Goal: Task Accomplishment & Management: Use online tool/utility

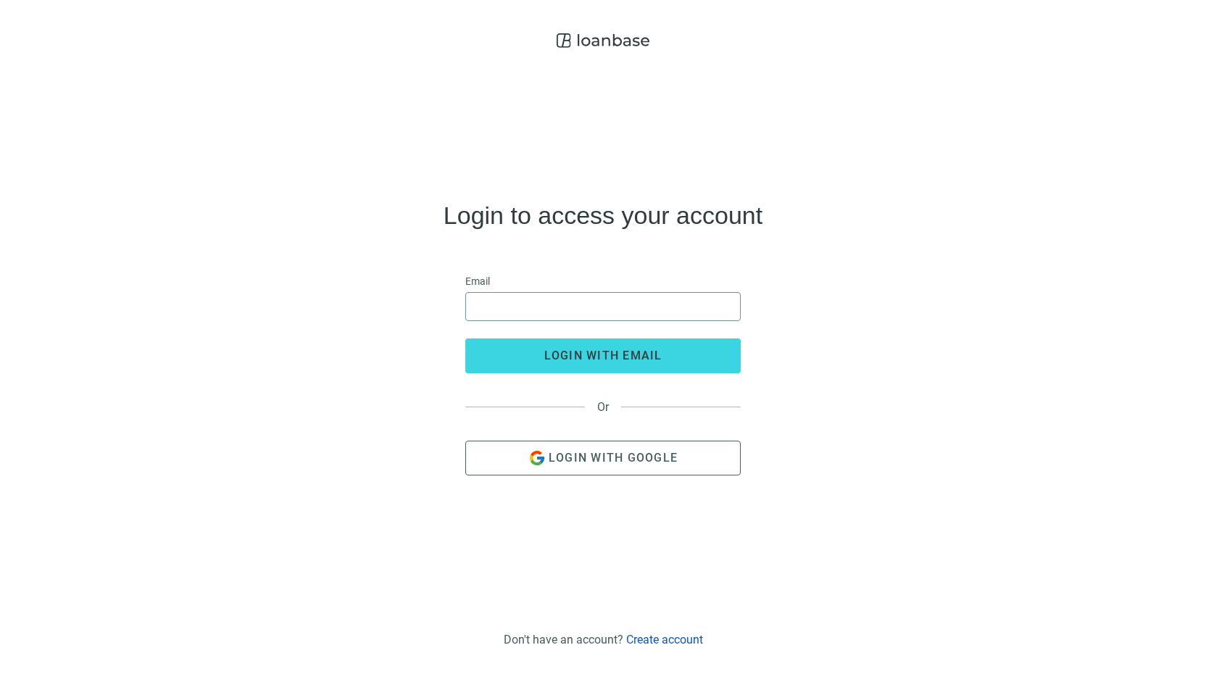
click at [530, 320] on span at bounding box center [602, 306] width 275 height 29
type input "**********"
click at [465, 338] on button "login with email" at bounding box center [602, 355] width 275 height 35
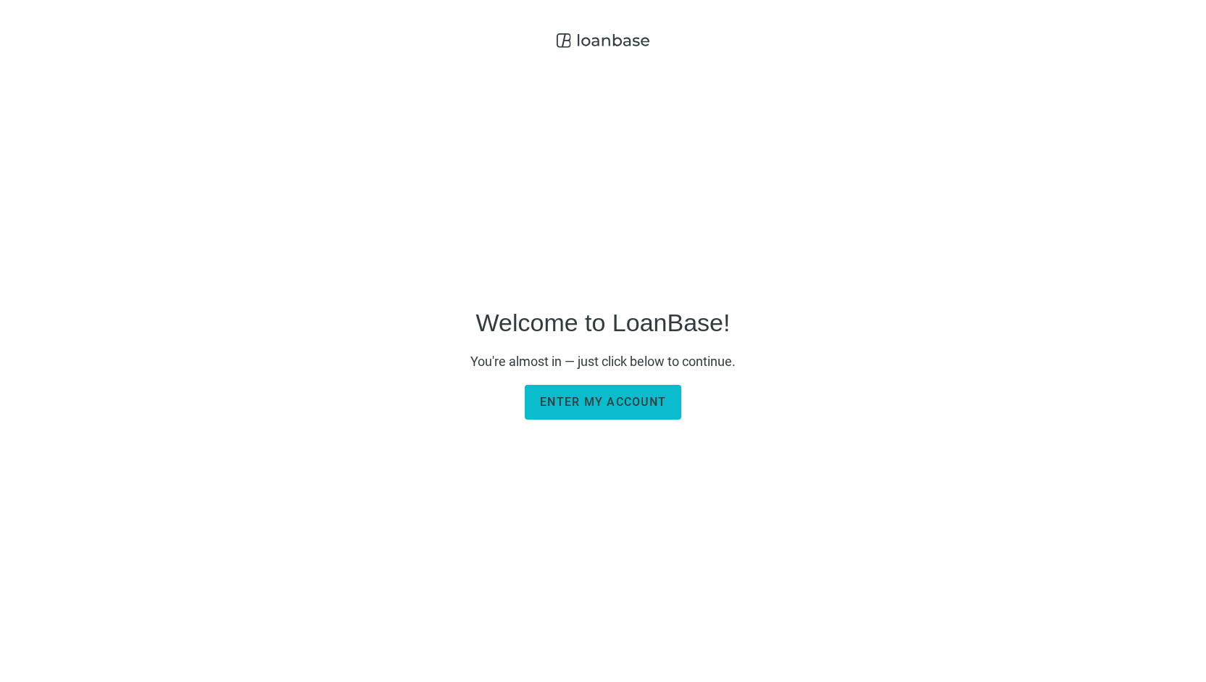
click at [593, 402] on span "Enter my account" at bounding box center [603, 402] width 126 height 14
